Goal: Browse casually

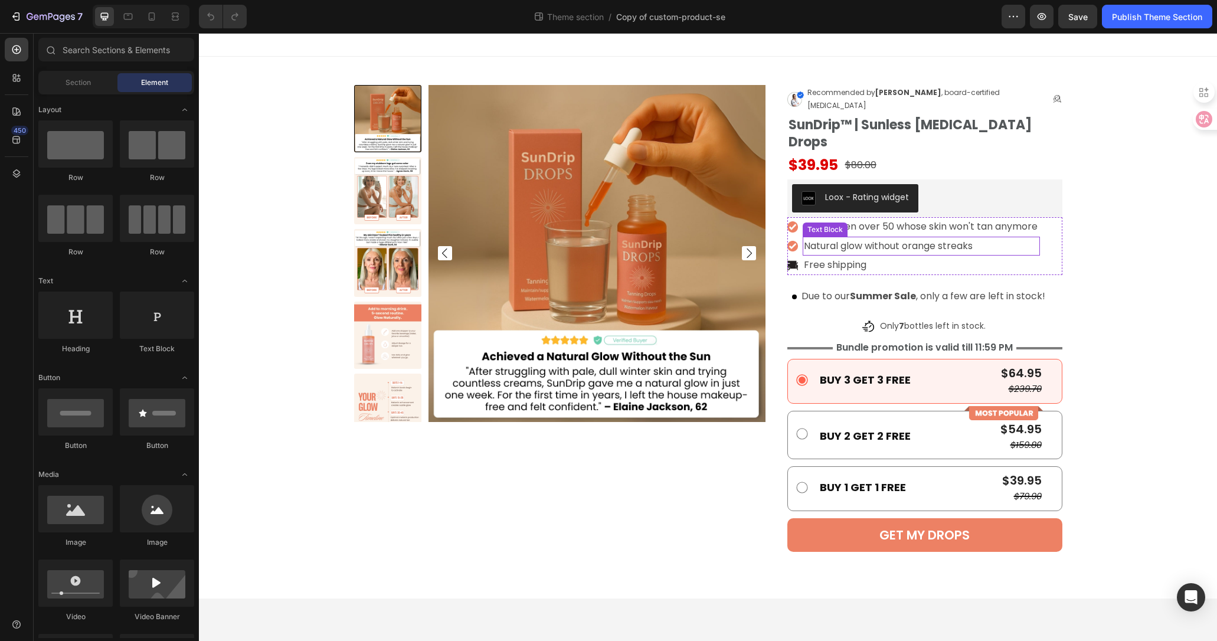
click at [903, 238] on p "Natural glow without orange streaks" at bounding box center [921, 246] width 234 height 17
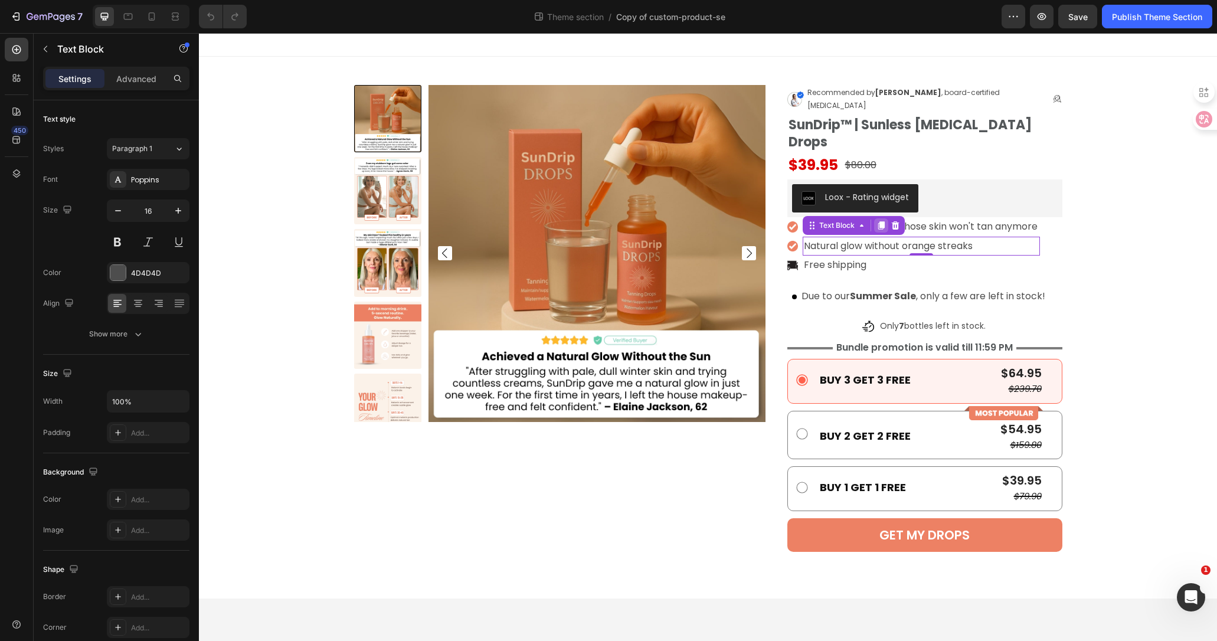
click at [879, 221] on icon at bounding box center [881, 225] width 6 height 8
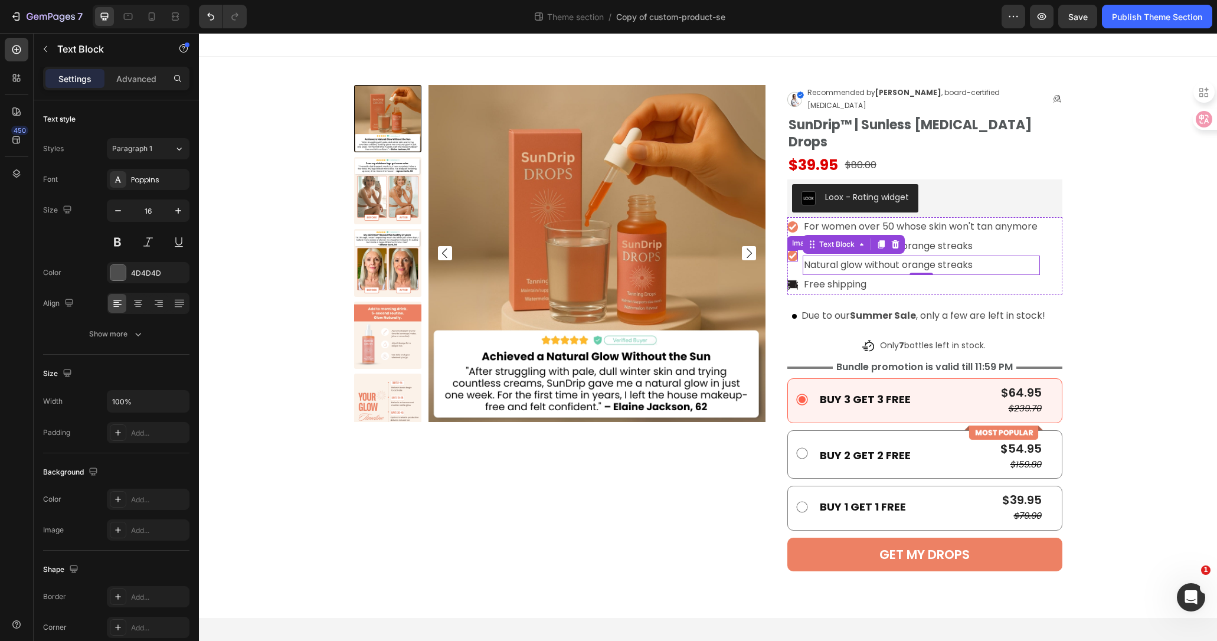
click at [792, 250] on img at bounding box center [792, 255] width 11 height 11
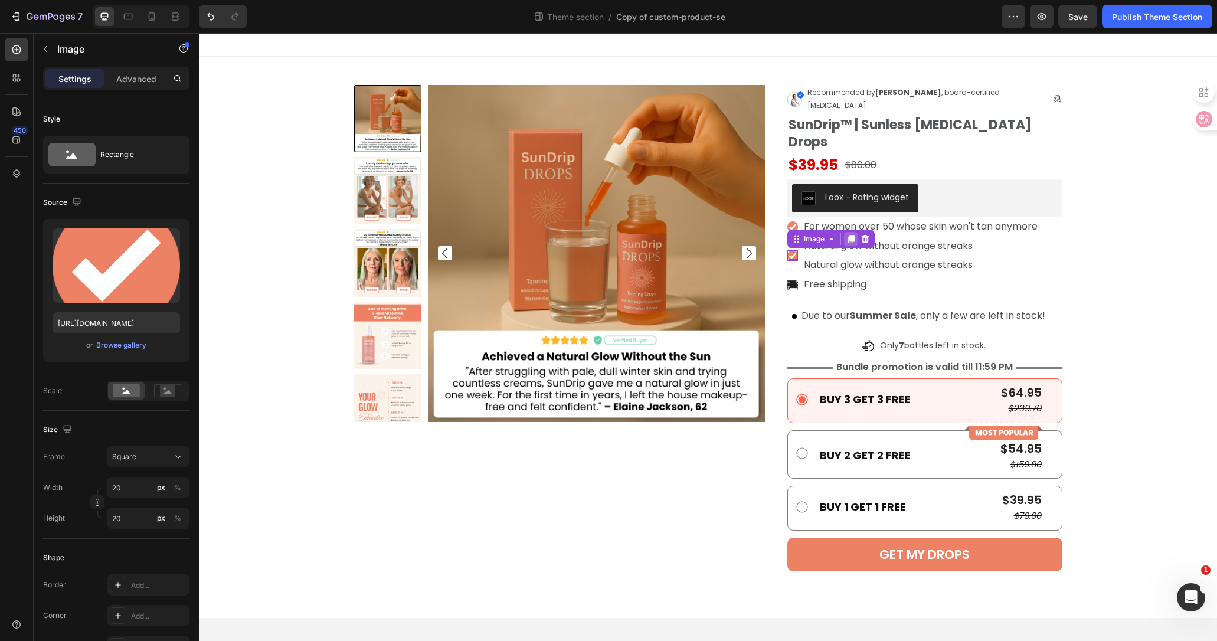
click at [847, 234] on icon at bounding box center [850, 238] width 9 height 9
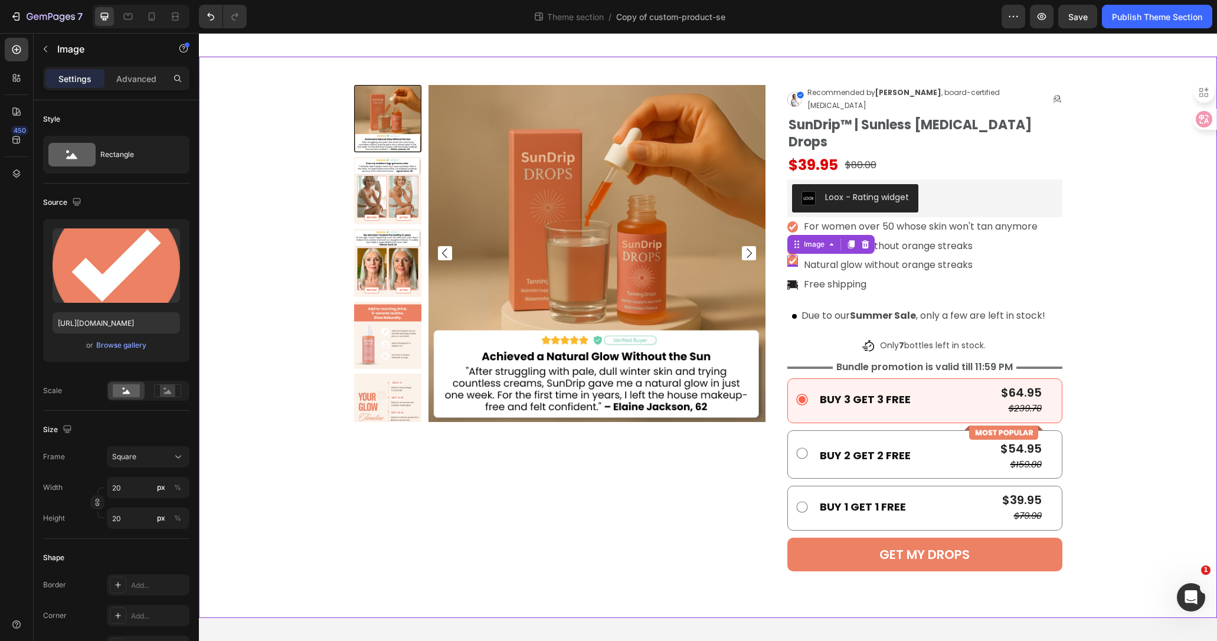
click at [1131, 209] on div "Product Images Image Recommended by [PERSON_NAME] , board-certified [MEDICAL_DA…" at bounding box center [708, 337] width 1000 height 505
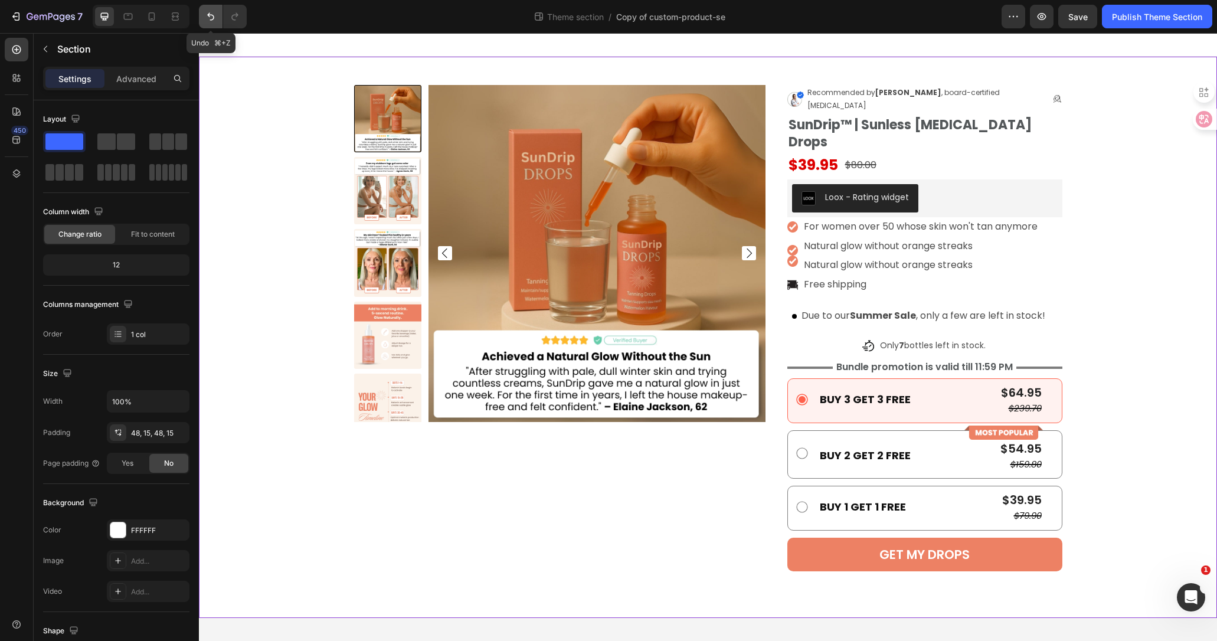
click at [209, 23] on button "Undo/Redo" at bounding box center [211, 17] width 24 height 24
click at [210, 21] on icon "Undo/Redo" at bounding box center [211, 17] width 12 height 12
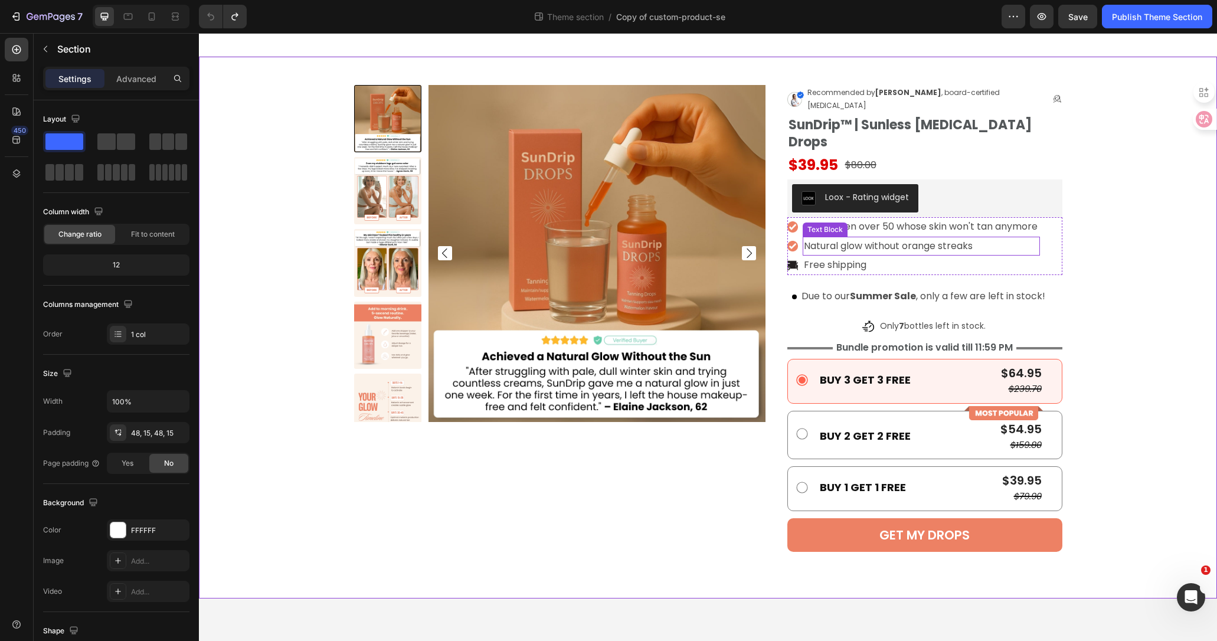
click at [847, 238] on p "Natural glow without orange streaks" at bounding box center [921, 246] width 234 height 17
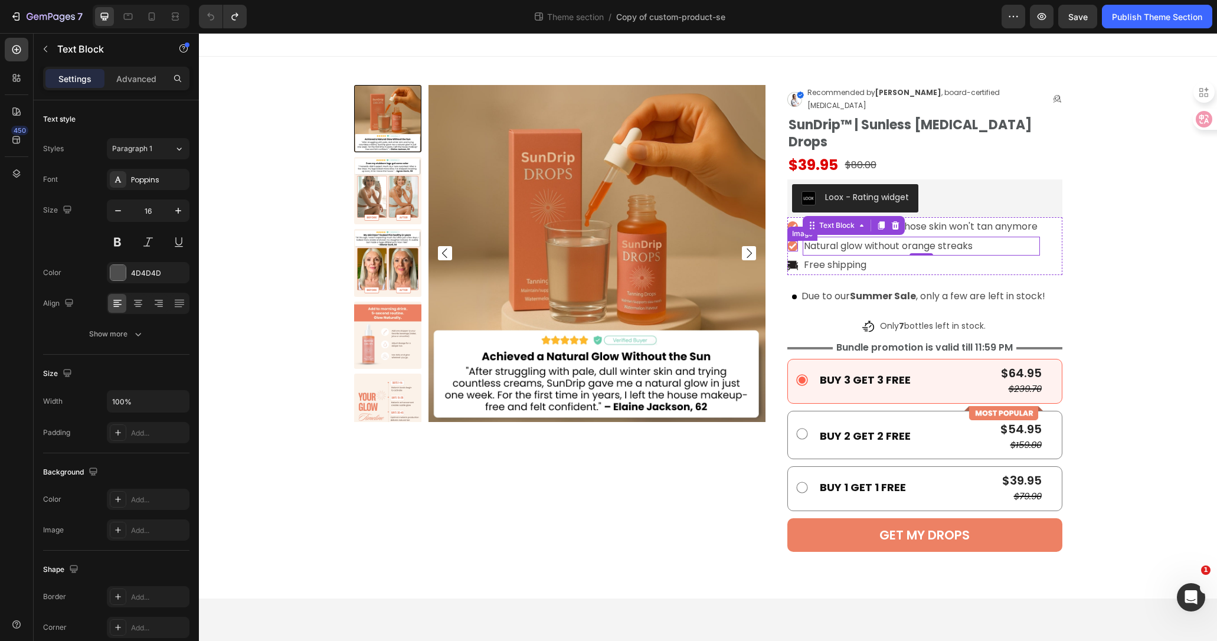
click at [793, 241] on div "Image" at bounding box center [792, 246] width 11 height 11
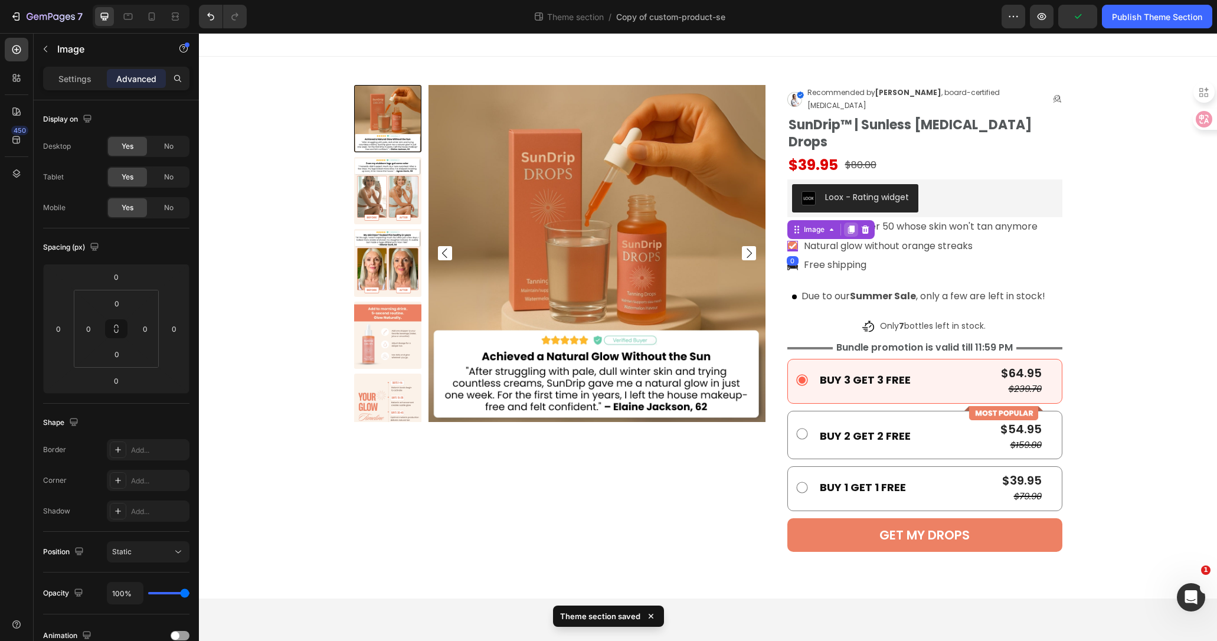
click at [846, 225] on icon at bounding box center [850, 229] width 9 height 9
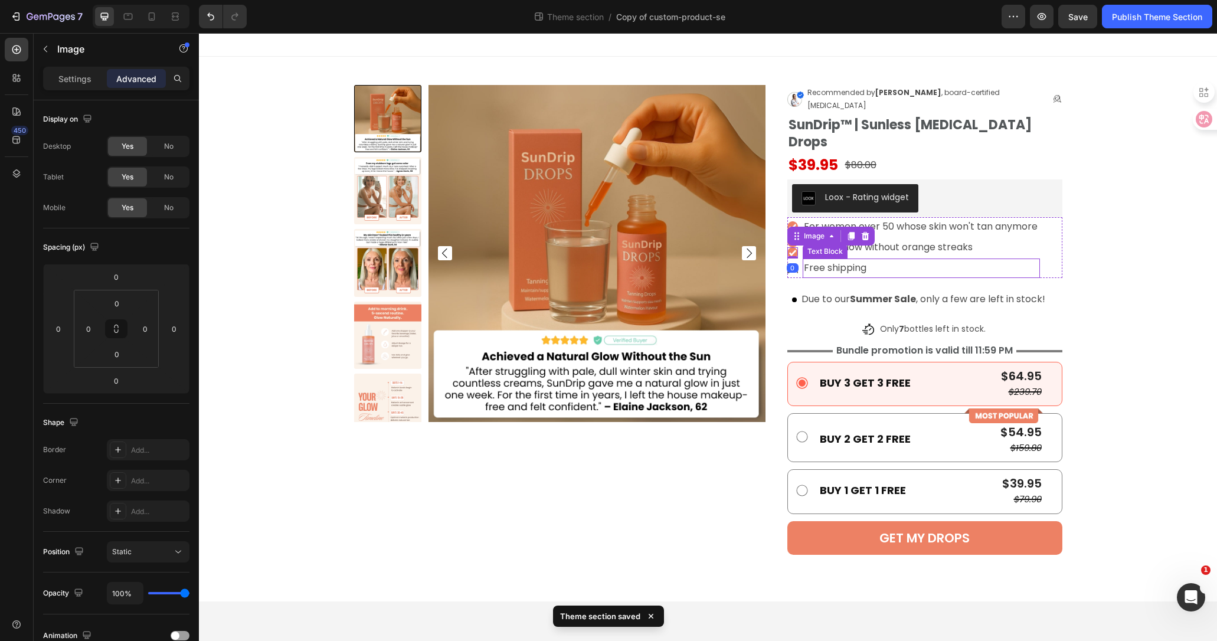
click at [935, 239] on p "Natural glow without orange streaks" at bounding box center [921, 247] width 234 height 17
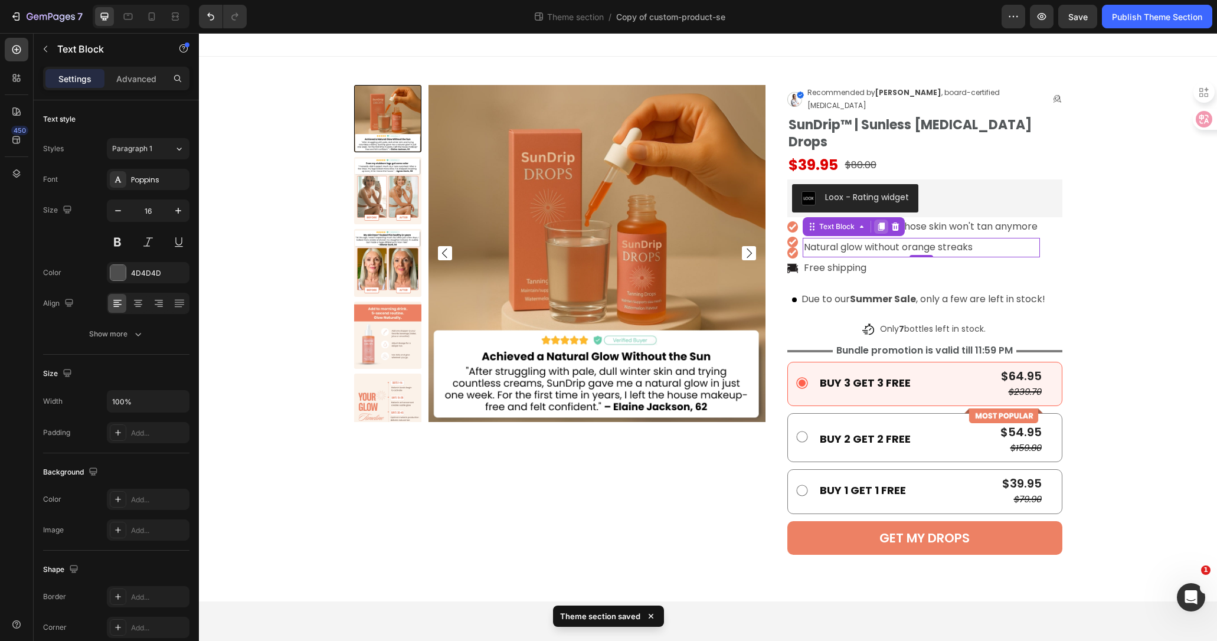
click at [877, 222] on icon at bounding box center [880, 226] width 9 height 9
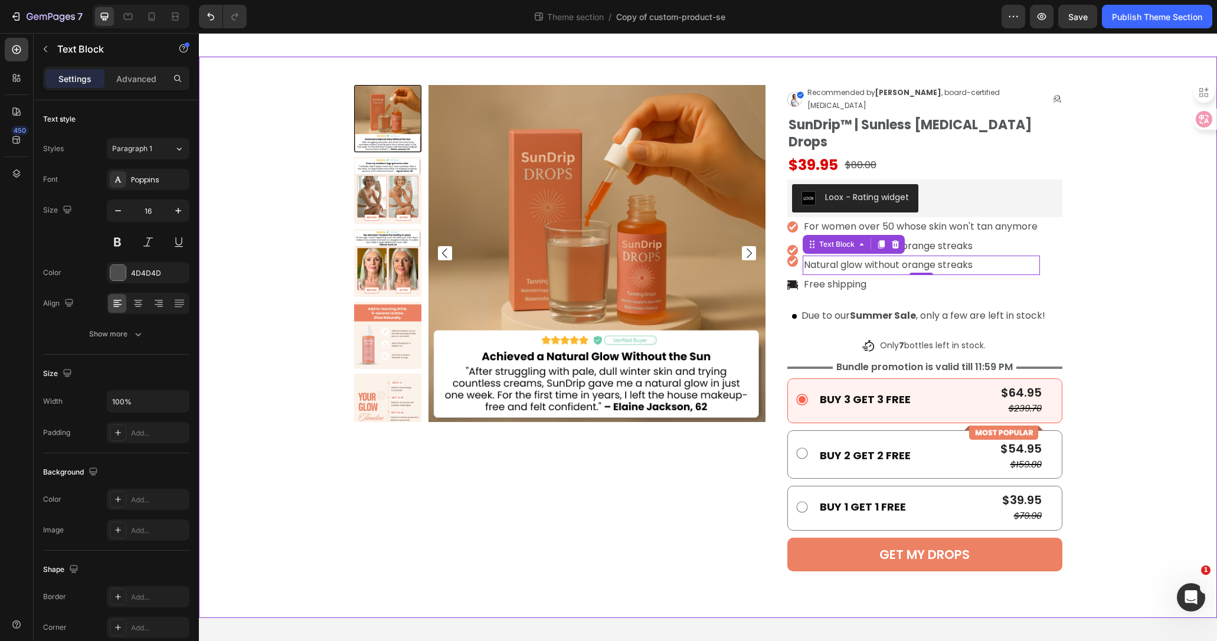
click at [1043, 217] on div "Image For women over 50 whose skin won't tan anymore Text Block Image Image Nat…" at bounding box center [924, 255] width 275 height 77
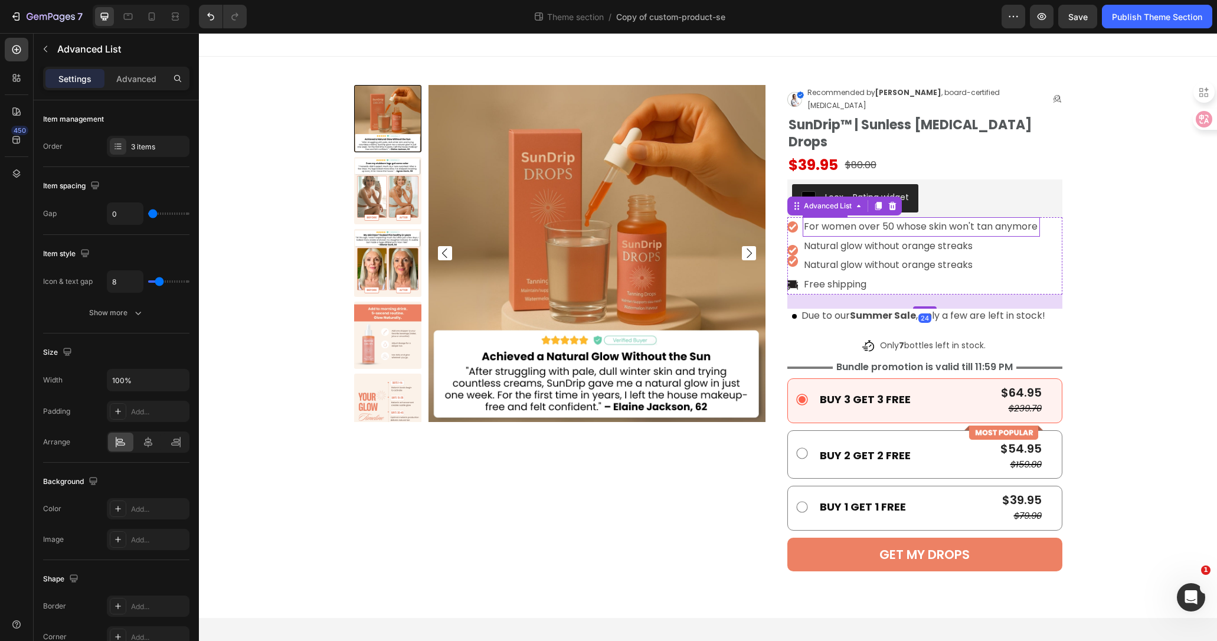
click at [994, 218] on p "For women over 50 whose skin won't tan anymore" at bounding box center [921, 226] width 234 height 17
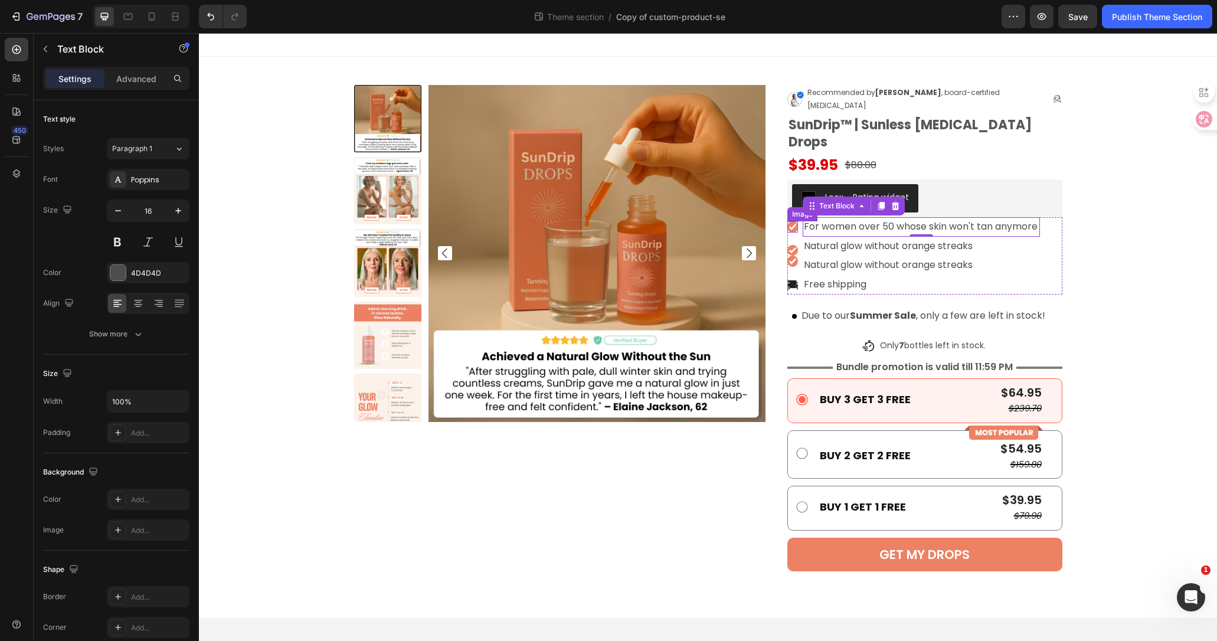
click at [790, 221] on img at bounding box center [792, 226] width 11 height 11
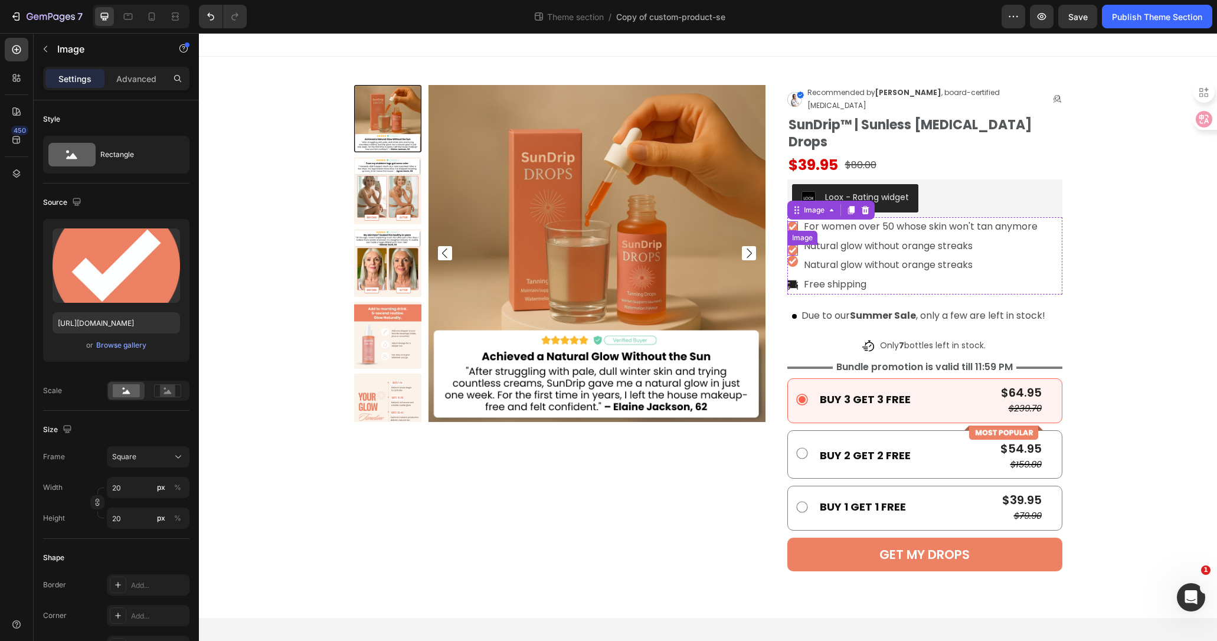
click at [794, 245] on img at bounding box center [792, 250] width 11 height 11
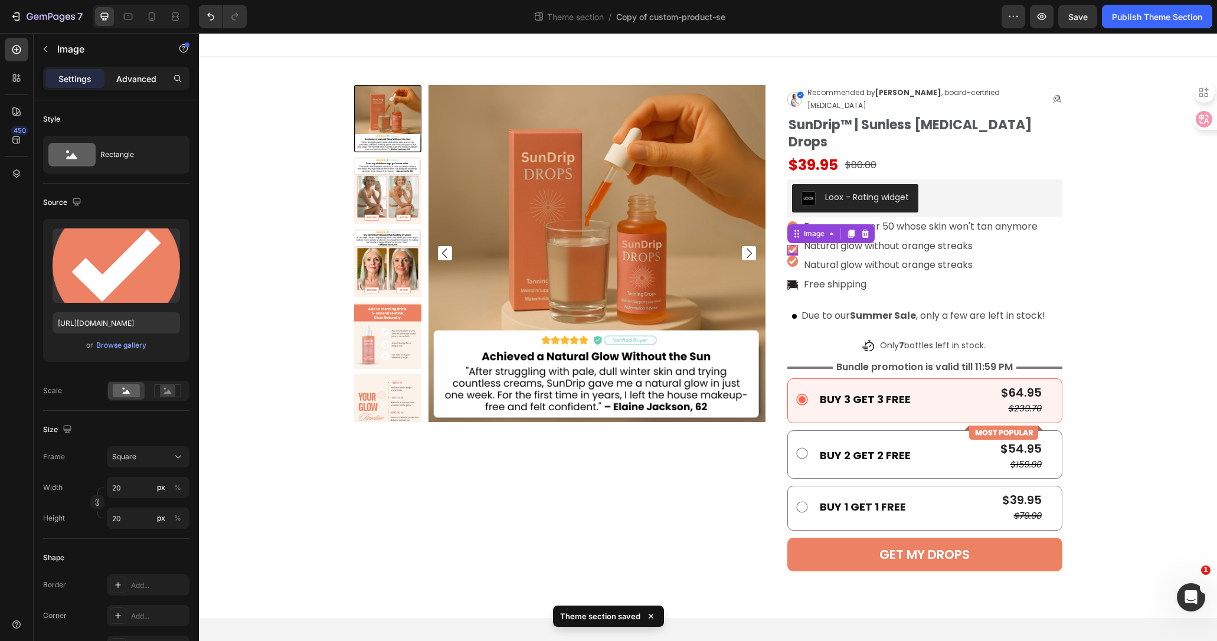
click at [126, 74] on p "Advanced" at bounding box center [136, 79] width 40 height 12
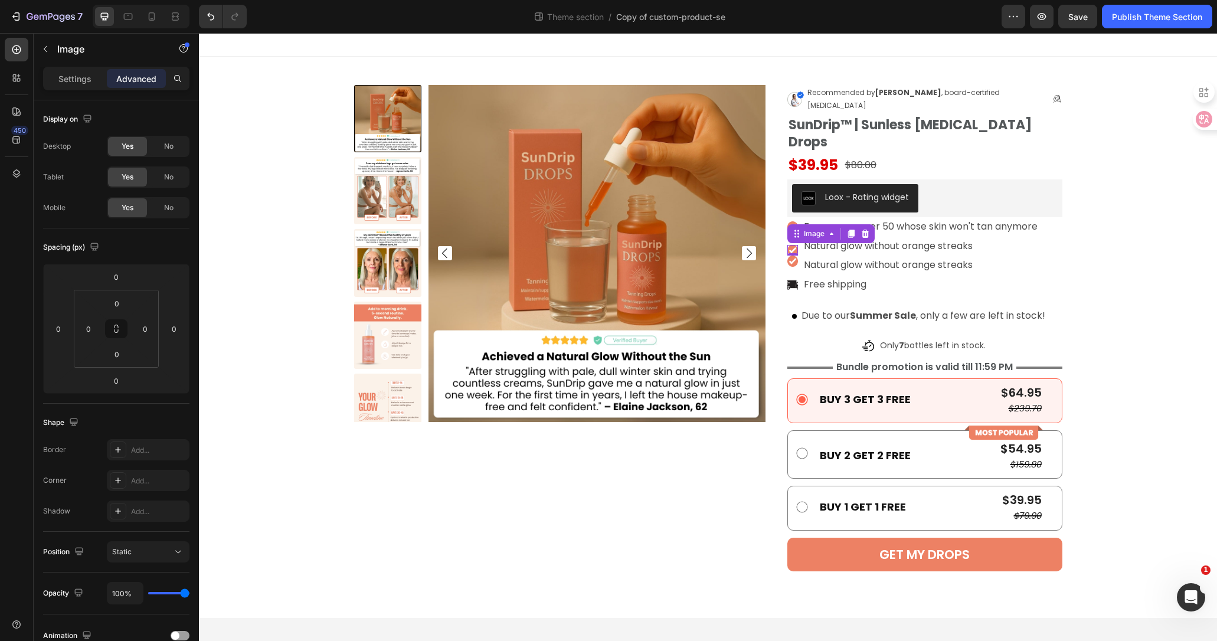
click at [796, 260] on div "0" at bounding box center [793, 264] width 12 height 9
click at [793, 221] on img at bounding box center [792, 226] width 11 height 11
click at [793, 245] on img at bounding box center [792, 250] width 11 height 11
drag, startPoint x: 793, startPoint y: 221, endPoint x: 794, endPoint y: 213, distance: 7.7
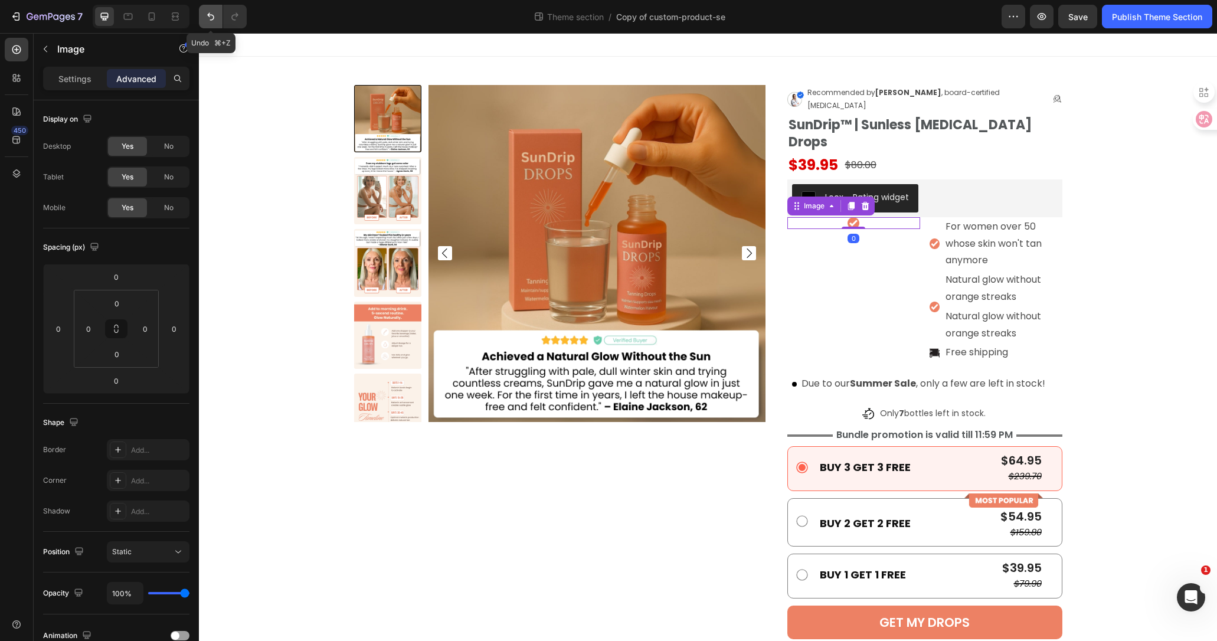
click at [217, 18] on icon "Undo/Redo" at bounding box center [211, 17] width 12 height 12
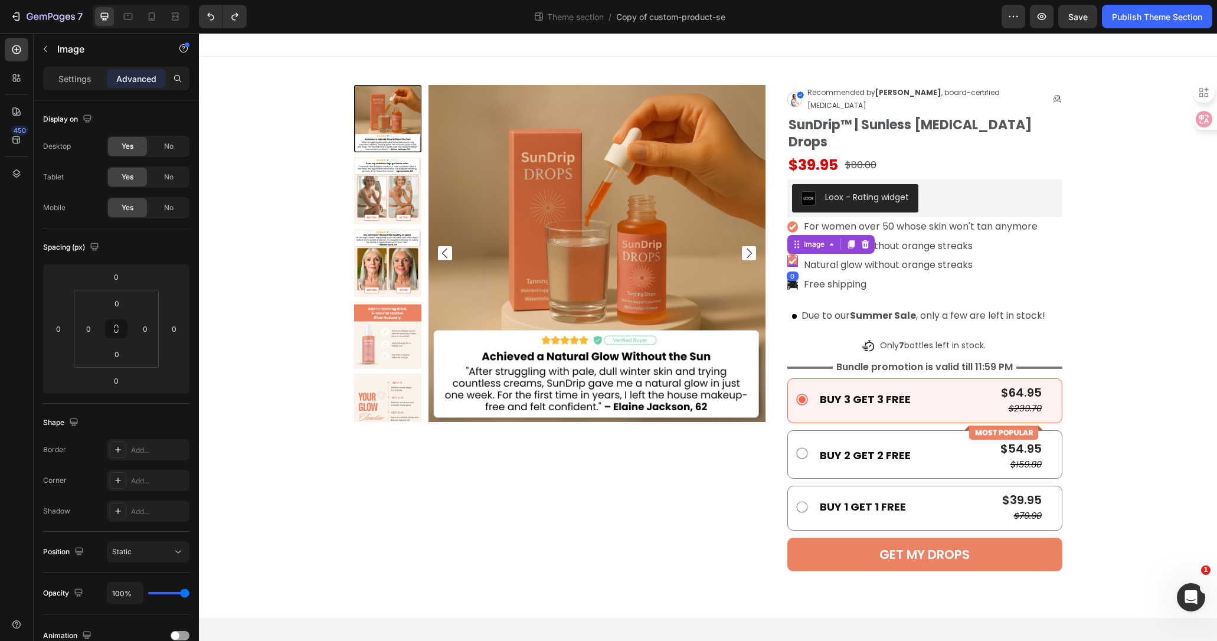
click at [793, 256] on div "Image 0" at bounding box center [792, 261] width 11 height 11
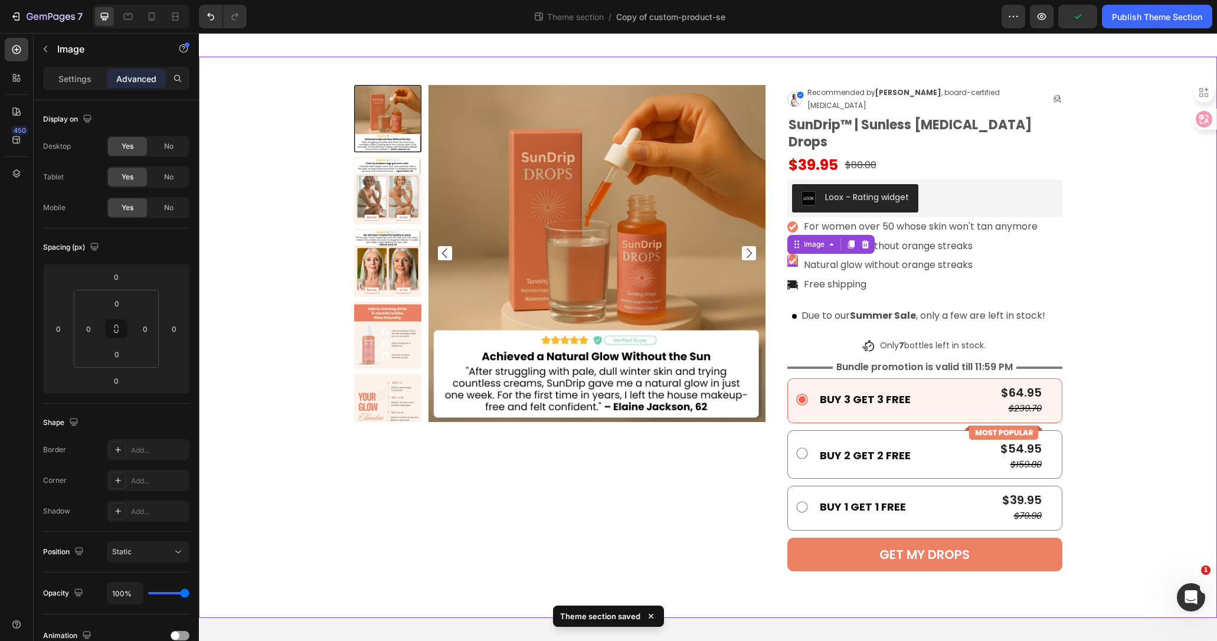
click at [1133, 216] on div "Product Images Image Recommended by [PERSON_NAME] , board-certified [MEDICAL_DA…" at bounding box center [708, 337] width 1000 height 505
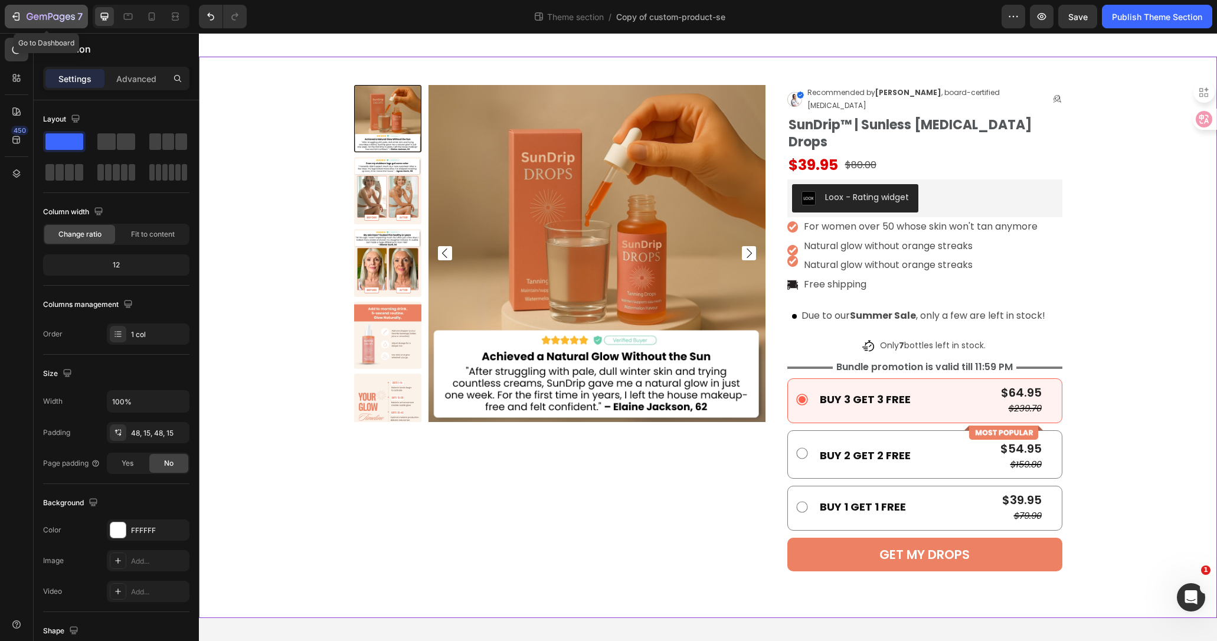
click at [15, 13] on icon "button" at bounding box center [17, 16] width 5 height 8
